Goal: Transaction & Acquisition: Purchase product/service

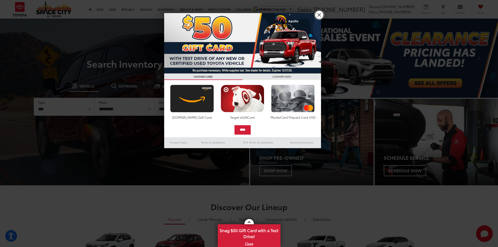
click at [319, 14] on link "X" at bounding box center [318, 14] width 9 height 9
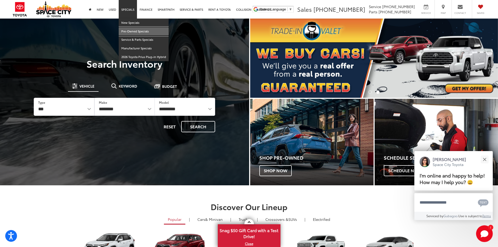
click at [130, 30] on link "Pre-Owned Specials" at bounding box center [144, 31] width 50 height 9
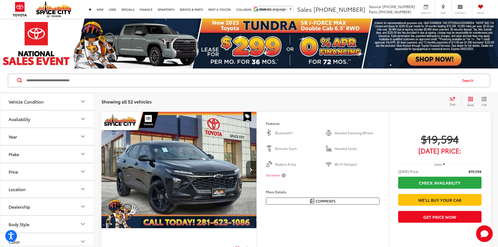
click at [14, 152] on div "Make" at bounding box center [14, 153] width 10 height 5
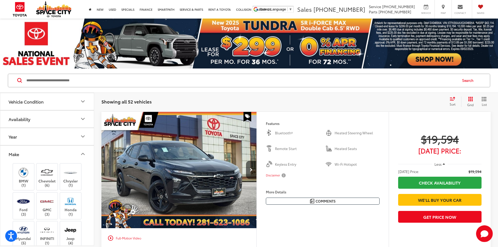
click at [14, 151] on div "Make" at bounding box center [14, 153] width 10 height 5
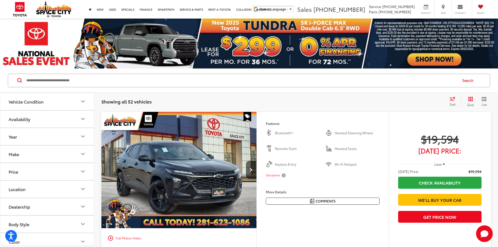
click at [12, 150] on button "Make" at bounding box center [47, 153] width 94 height 17
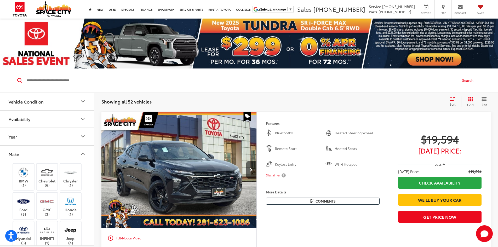
click at [13, 156] on div "Make" at bounding box center [14, 153] width 10 height 5
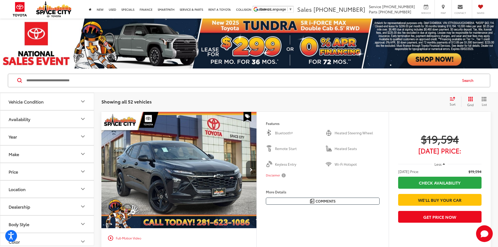
click at [21, 153] on button "Make" at bounding box center [47, 153] width 94 height 17
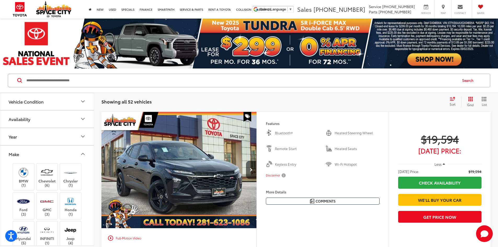
click at [21, 153] on button "Make" at bounding box center [47, 153] width 94 height 17
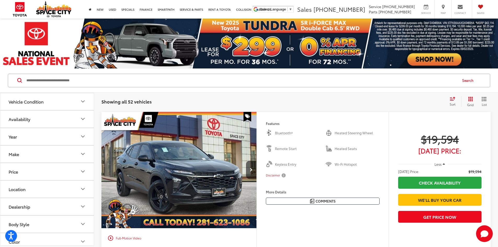
scroll to position [26, 0]
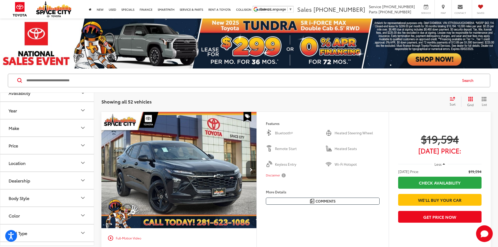
click at [21, 196] on div "Body Style" at bounding box center [19, 197] width 21 height 5
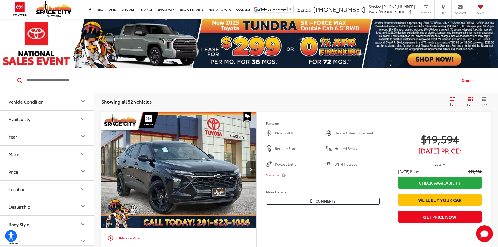
click at [15, 152] on div "Make" at bounding box center [14, 153] width 10 height 5
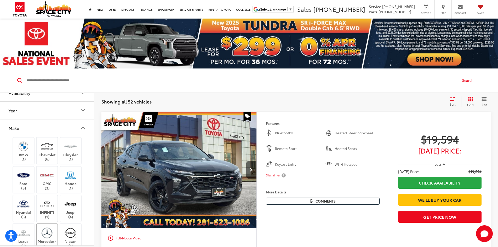
scroll to position [78, 0]
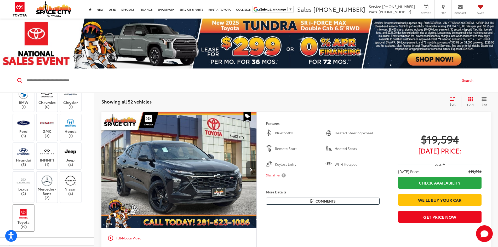
click at [20, 219] on img at bounding box center [23, 213] width 14 height 12
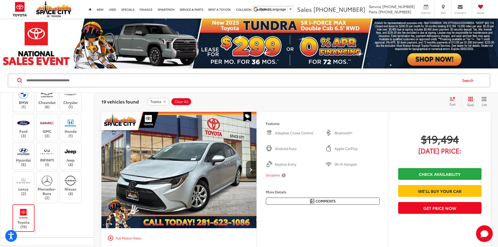
click at [483, 100] on icon "List View" at bounding box center [483, 99] width 5 height 5
click at [470, 101] on icon "Grid View" at bounding box center [470, 98] width 5 height 5
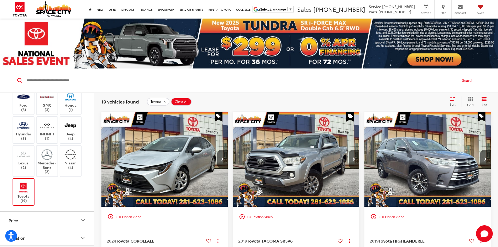
scroll to position [209, 0]
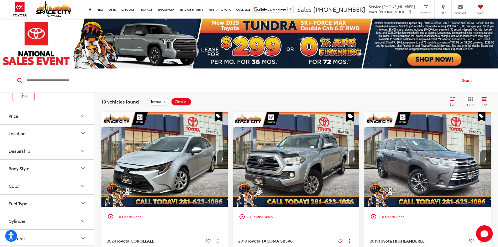
click at [23, 150] on div "Dealership" at bounding box center [19, 150] width 21 height 5
click at [23, 168] on div "Body Style" at bounding box center [19, 168] width 21 height 5
click at [22, 167] on div "Body Style" at bounding box center [19, 168] width 21 height 5
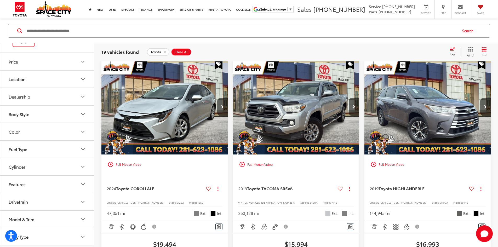
click at [30, 215] on button "Model & Trim" at bounding box center [47, 218] width 94 height 17
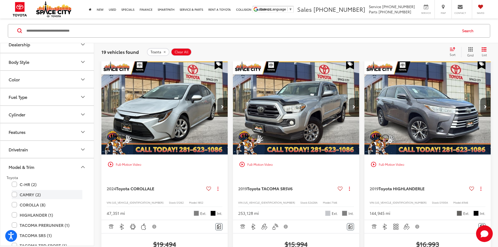
click at [15, 193] on label "CAMRY (2)" at bounding box center [47, 194] width 71 height 9
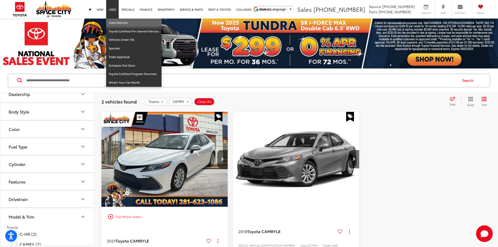
click at [113, 22] on link "Used Vehicles" at bounding box center [133, 23] width 55 height 9
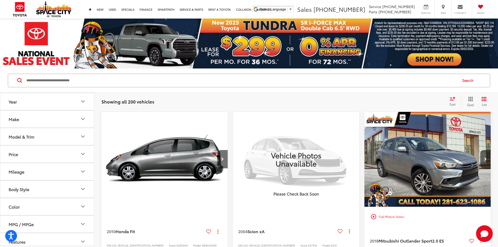
click at [28, 138] on div "Model & Trim" at bounding box center [22, 136] width 26 height 5
click at [19, 138] on div "Model & Trim" at bounding box center [22, 136] width 26 height 5
click at [21, 135] on div "Model & Trim" at bounding box center [22, 136] width 26 height 5
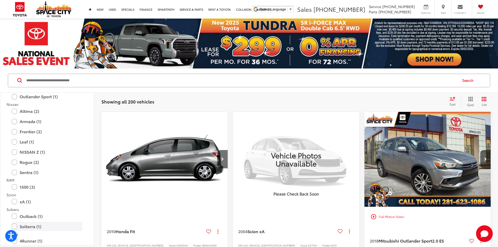
scroll to position [836, 0]
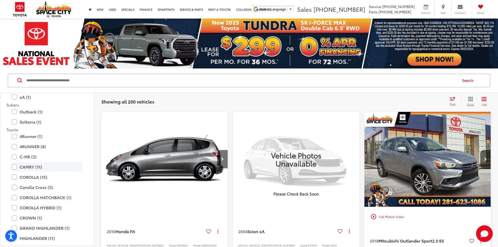
click at [15, 166] on label "CAMRY (11)" at bounding box center [47, 166] width 71 height 9
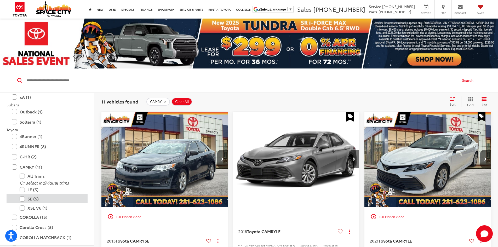
click at [21, 197] on label "SE (5)" at bounding box center [51, 198] width 63 height 9
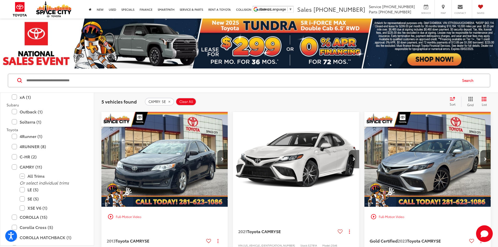
click at [454, 100] on icon "Select sort value" at bounding box center [452, 99] width 6 height 4
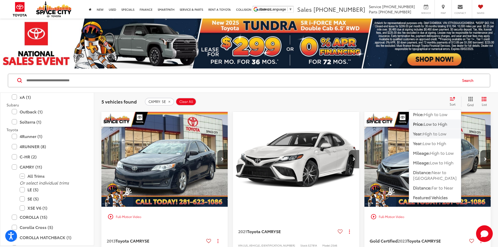
click at [428, 132] on span "High to Low" at bounding box center [434, 133] width 24 height 6
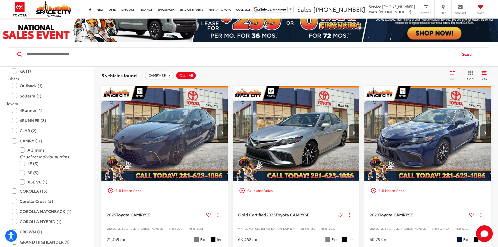
scroll to position [52, 0]
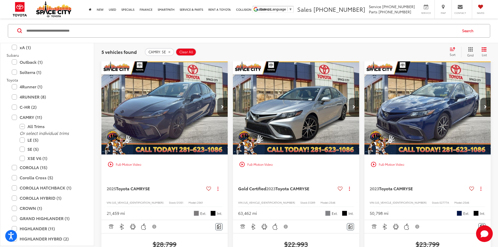
click at [149, 97] on img "2025 Toyota CAMRY SE 0" at bounding box center [164, 107] width 127 height 95
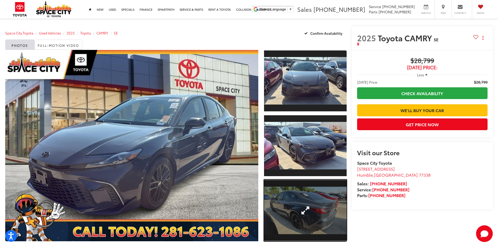
click at [315, 214] on link "Expand Photo 3" at bounding box center [305, 210] width 83 height 62
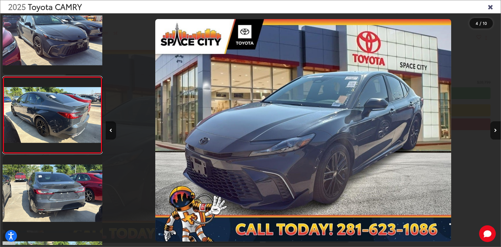
scroll to position [0, 1186]
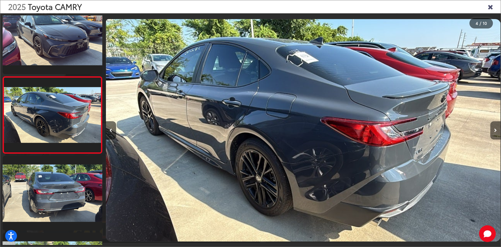
click at [497, 128] on button "Next image" at bounding box center [496, 130] width 10 height 18
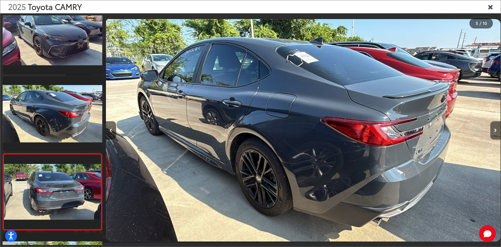
scroll to position [247, 0]
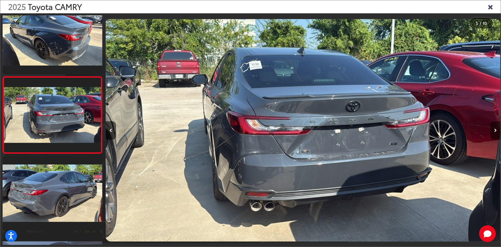
click at [497, 128] on button "Next image" at bounding box center [496, 130] width 10 height 18
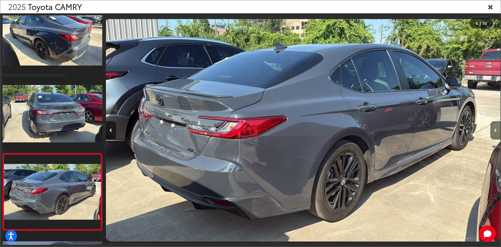
scroll to position [324, 0]
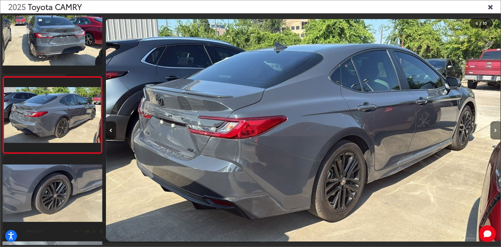
click at [497, 128] on button "Next image" at bounding box center [496, 130] width 10 height 18
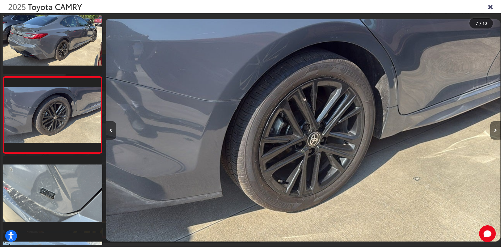
click at [497, 128] on button "Next image" at bounding box center [496, 130] width 10 height 18
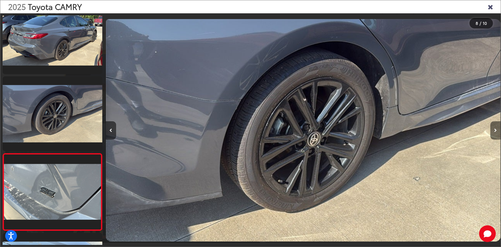
scroll to position [477, 0]
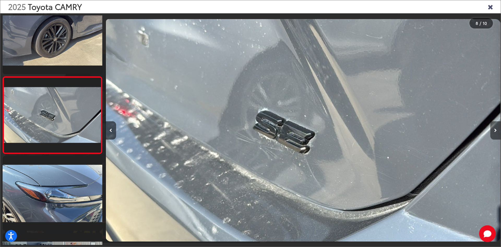
click at [497, 128] on button "Next image" at bounding box center [496, 130] width 10 height 18
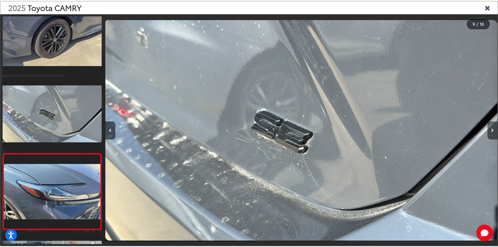
scroll to position [540, 0]
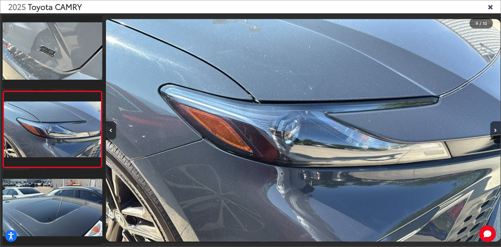
click at [490, 7] on icon "Close gallery" at bounding box center [490, 6] width 5 height 7
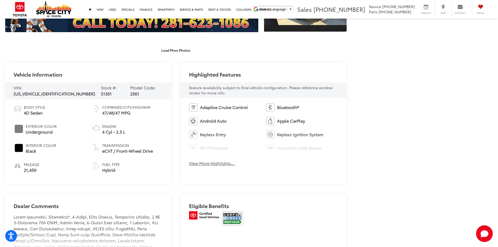
scroll to position [261, 0]
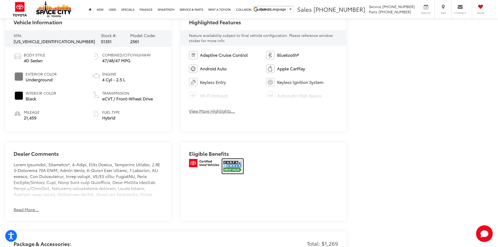
click at [234, 165] on img at bounding box center [232, 166] width 21 height 15
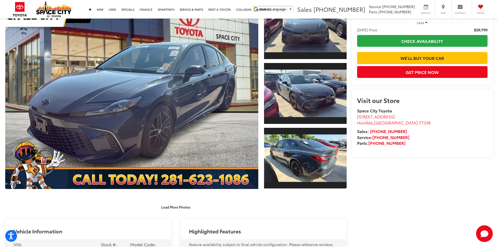
scroll to position [26, 0]
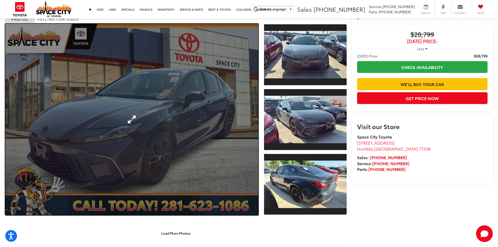
click at [222, 119] on link "Expand Photo 0" at bounding box center [131, 119] width 253 height 191
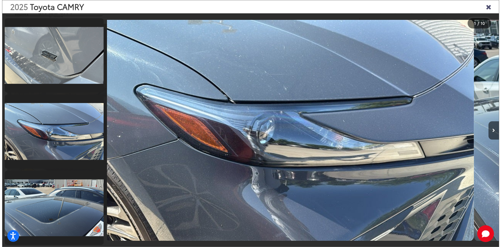
scroll to position [0, 0]
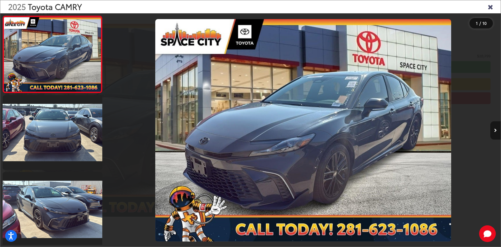
click at [494, 131] on button "Next image" at bounding box center [496, 130] width 10 height 18
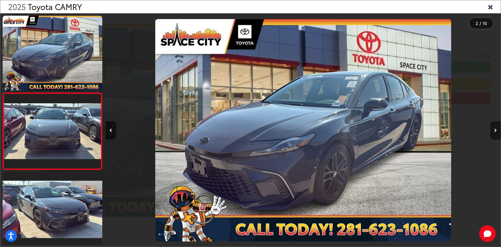
scroll to position [16, 0]
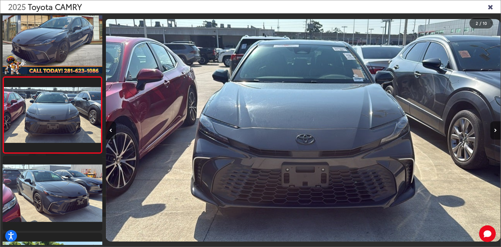
click at [494, 131] on button "Next image" at bounding box center [496, 130] width 10 height 18
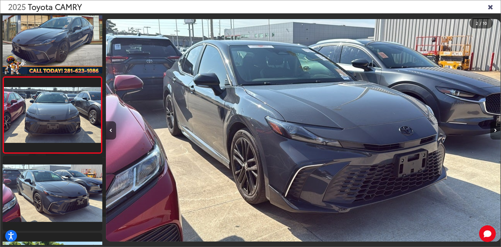
scroll to position [93, 0]
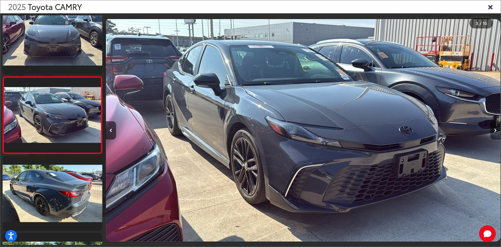
click at [494, 131] on button "Next image" at bounding box center [496, 130] width 10 height 18
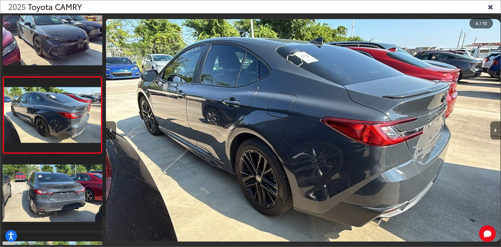
click at [495, 130] on icon "Next image" at bounding box center [496, 130] width 3 height 4
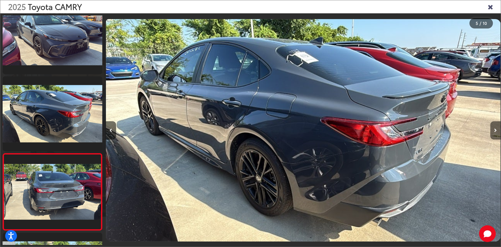
scroll to position [247, 0]
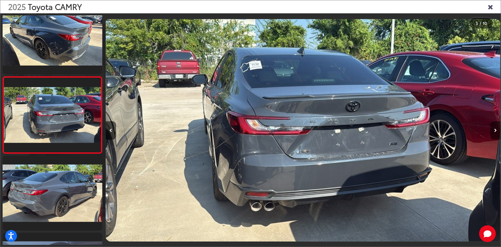
click at [496, 130] on icon "Next image" at bounding box center [496, 130] width 3 height 4
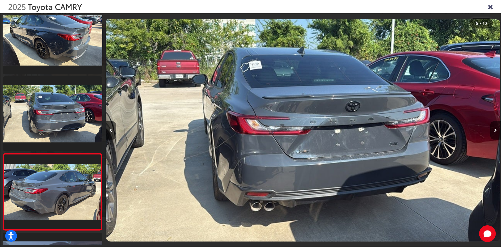
scroll to position [324, 0]
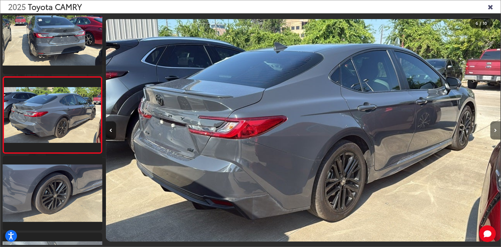
click at [496, 130] on icon "Next image" at bounding box center [496, 130] width 3 height 4
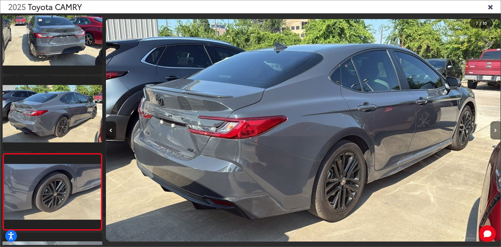
scroll to position [400, 0]
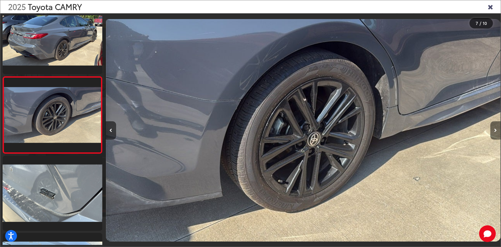
click at [496, 130] on icon "Next image" at bounding box center [496, 130] width 3 height 4
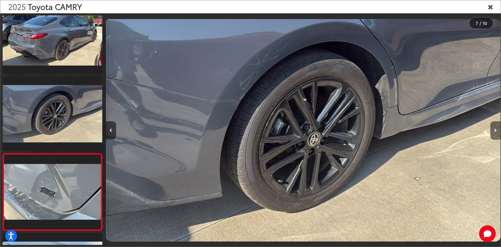
scroll to position [477, 0]
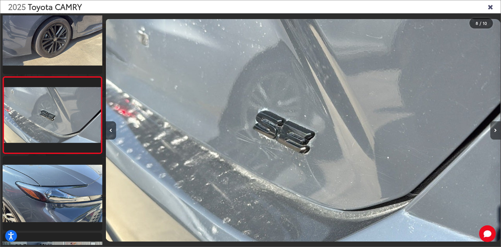
click at [496, 130] on icon "Next image" at bounding box center [496, 130] width 3 height 4
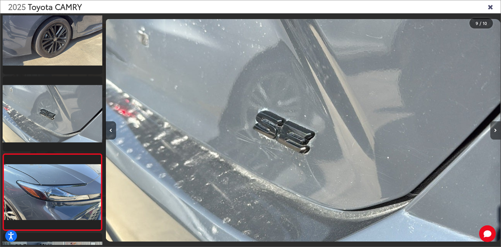
scroll to position [0, 3164]
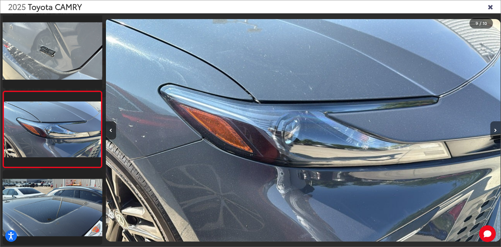
click at [496, 130] on icon "Next image" at bounding box center [496, 130] width 3 height 4
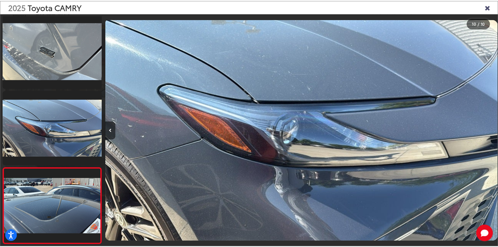
scroll to position [0, 3560]
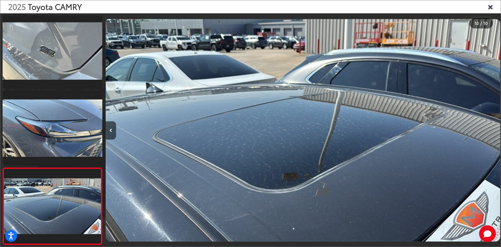
click at [490, 7] on icon "Close gallery" at bounding box center [490, 6] width 5 height 7
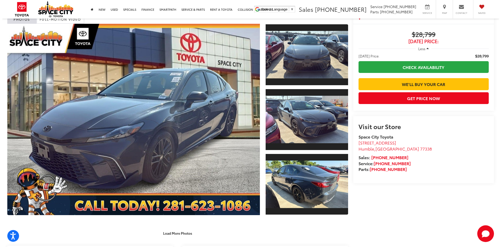
scroll to position [0, 0]
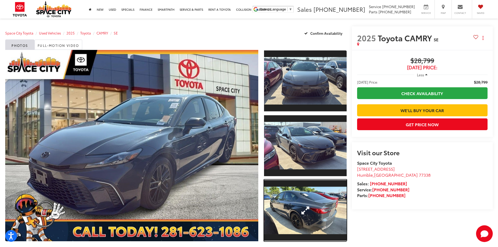
drag, startPoint x: 307, startPoint y: 207, endPoint x: 325, endPoint y: 198, distance: 19.9
click at [307, 207] on link "Expand Photo 3" at bounding box center [305, 210] width 83 height 62
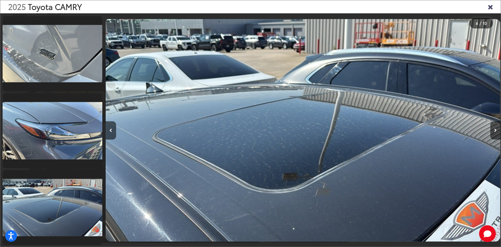
scroll to position [0, 1186]
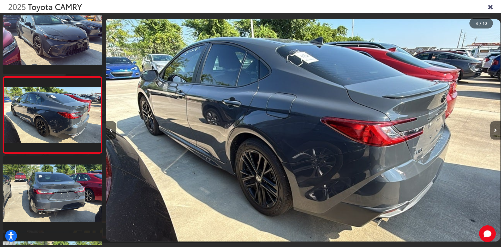
click at [495, 128] on icon "Next image" at bounding box center [496, 130] width 3 height 4
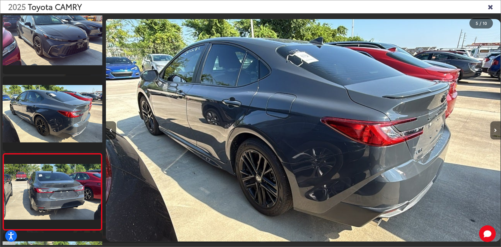
scroll to position [247, 0]
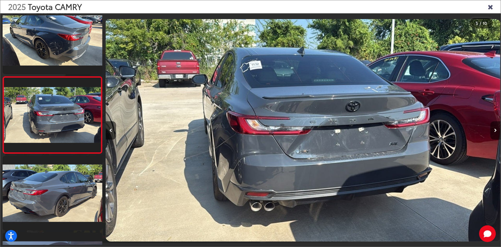
click at [495, 128] on icon "Next image" at bounding box center [496, 130] width 3 height 4
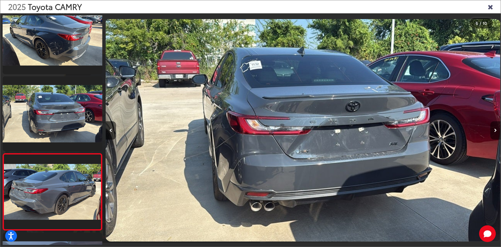
scroll to position [324, 0]
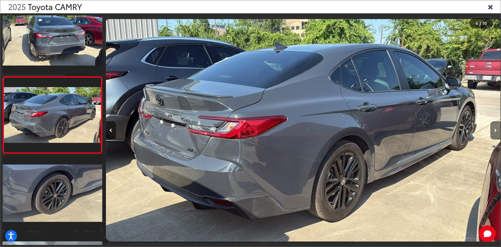
click at [495, 129] on icon "Next image" at bounding box center [496, 130] width 3 height 4
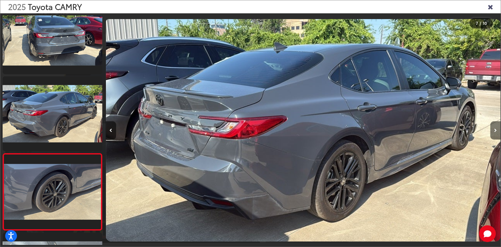
scroll to position [400, 0]
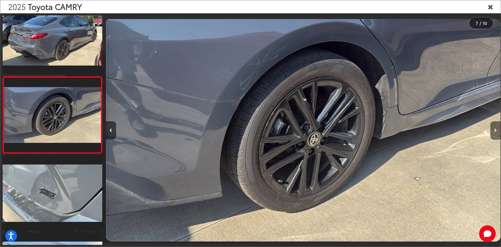
click at [495, 129] on icon "Next image" at bounding box center [496, 130] width 3 height 4
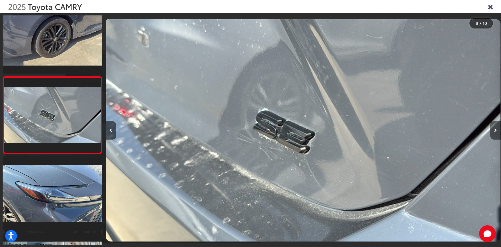
click at [495, 129] on icon "Next image" at bounding box center [496, 130] width 3 height 4
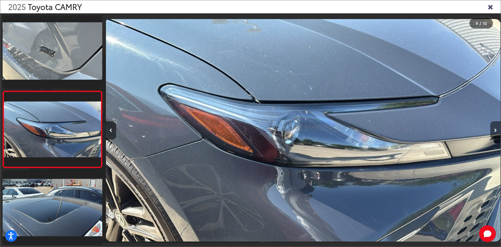
click at [495, 129] on icon "Next image" at bounding box center [496, 130] width 3 height 4
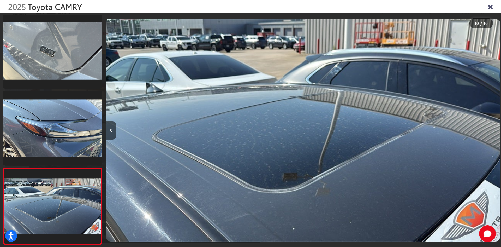
click at [495, 129] on div at bounding box center [451, 130] width 99 height 234
click at [490, 5] on icon "Close gallery" at bounding box center [490, 6] width 5 height 7
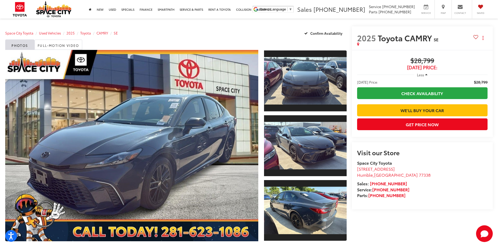
click at [475, 38] on icon at bounding box center [475, 37] width 5 height 4
